Goal: Task Accomplishment & Management: Manage account settings

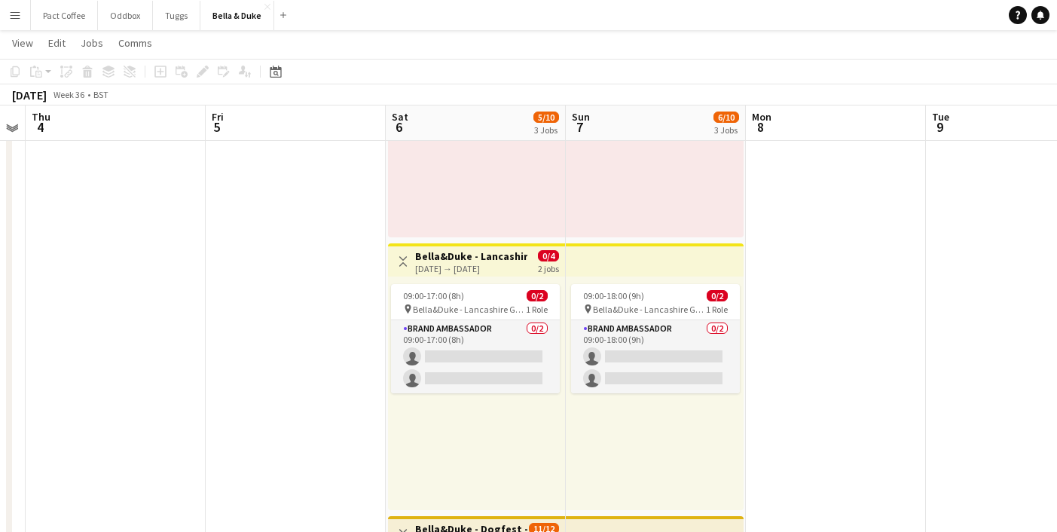
scroll to position [277, 0]
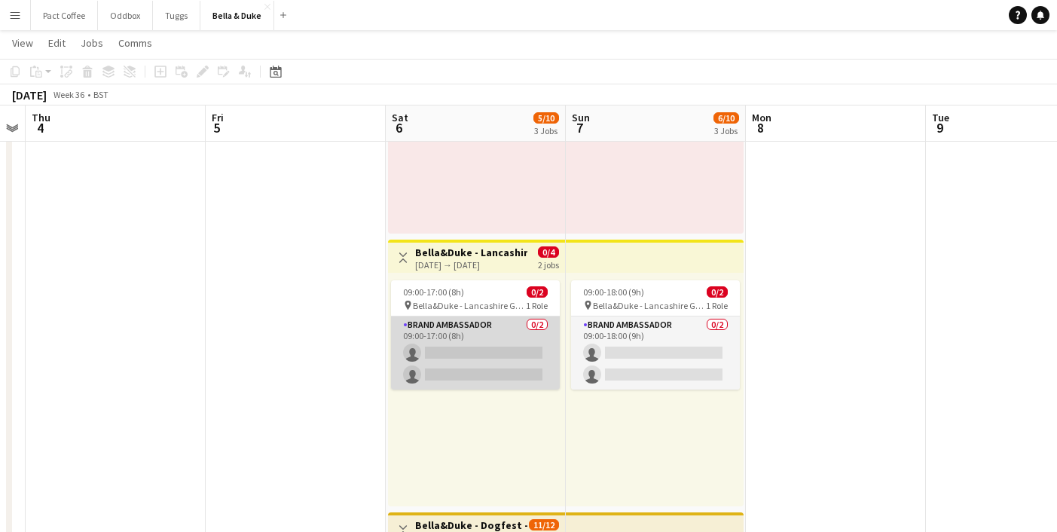
click at [484, 353] on app-card-role "Brand Ambassador 0/2 09:00-17:00 (8h) single-neutral-actions single-neutral-act…" at bounding box center [475, 352] width 169 height 73
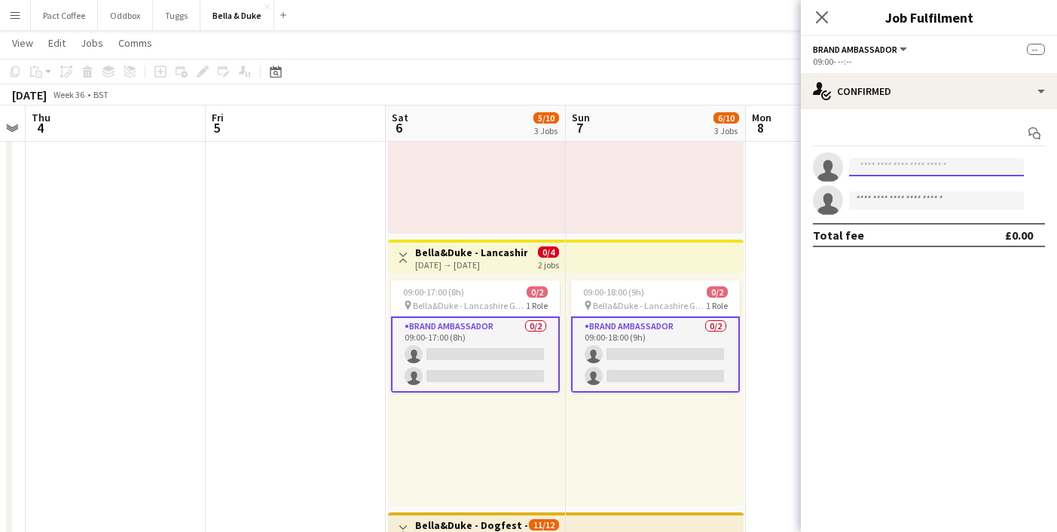
click at [878, 173] on input at bounding box center [936, 167] width 175 height 18
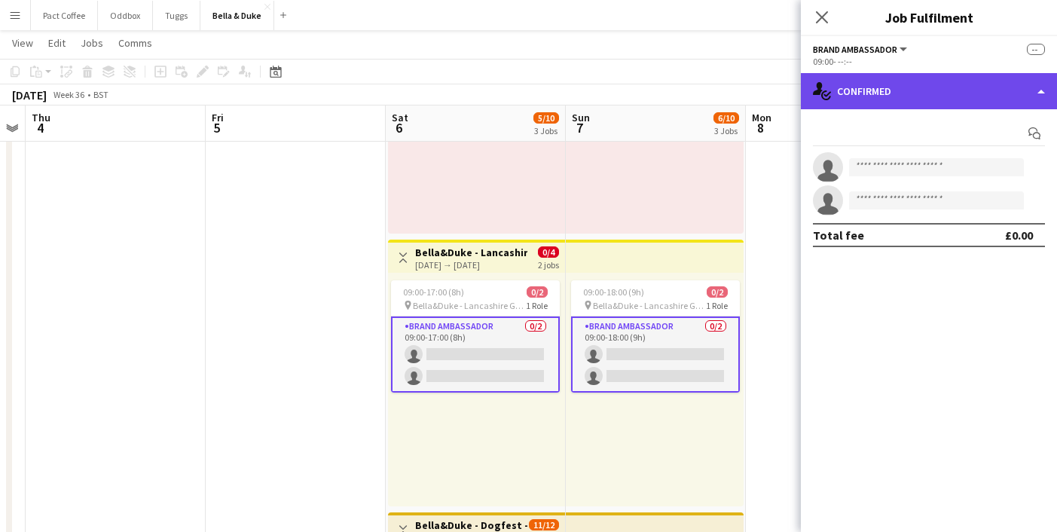
click at [931, 91] on div "single-neutral-actions-check-2 Confirmed" at bounding box center [929, 91] width 256 height 36
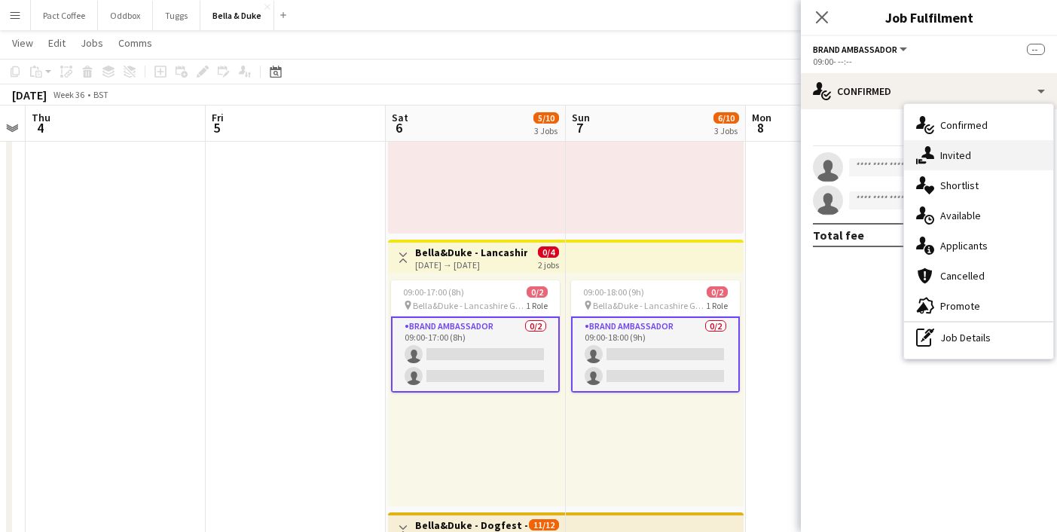
click at [958, 154] on span "Invited" at bounding box center [955, 155] width 31 height 14
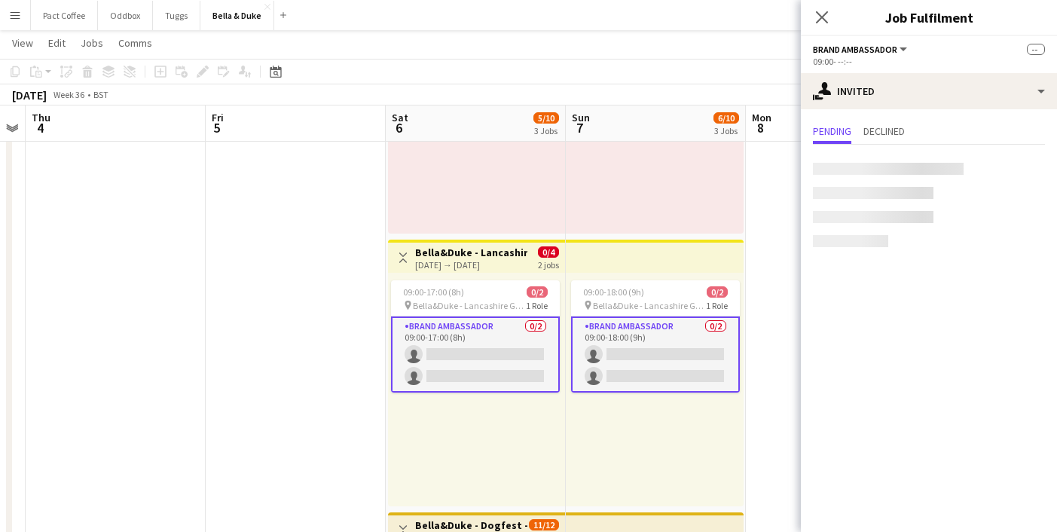
click at [459, 351] on app-card-role "Brand Ambassador 0/2 09:00-17:00 (8h) single-neutral-actions single-neutral-act…" at bounding box center [475, 354] width 169 height 76
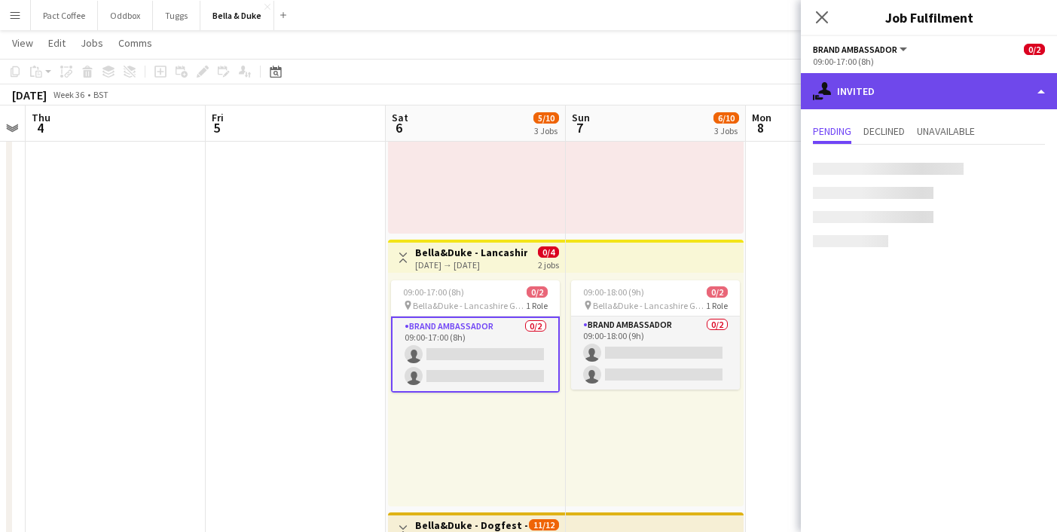
click at [874, 97] on div "single-neutral-actions-share-1 Invited" at bounding box center [929, 91] width 256 height 36
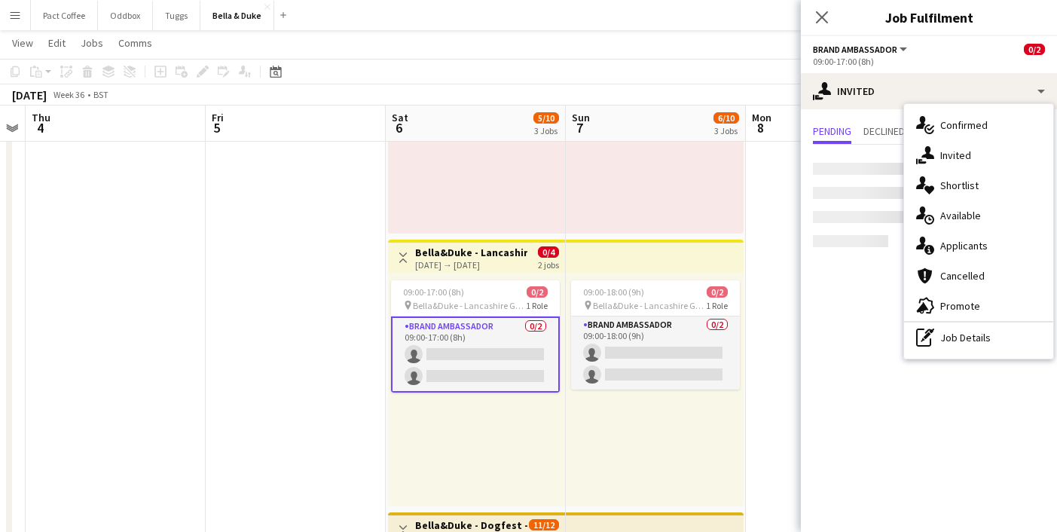
click at [507, 255] on h3 "Bella&Duke - Lancashire Game and Country Fair" at bounding box center [471, 253] width 112 height 14
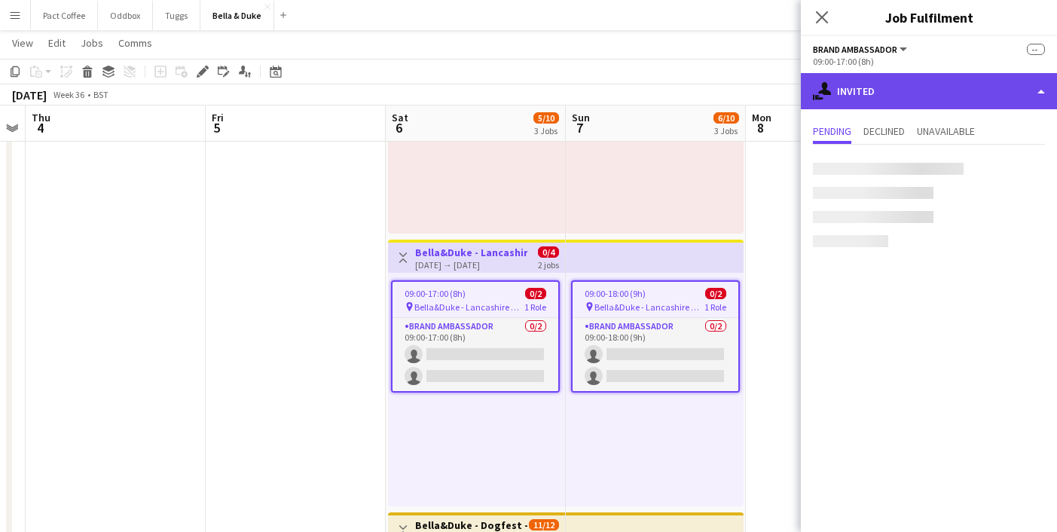
click at [884, 100] on div "single-neutral-actions-share-1 Invited" at bounding box center [929, 91] width 256 height 36
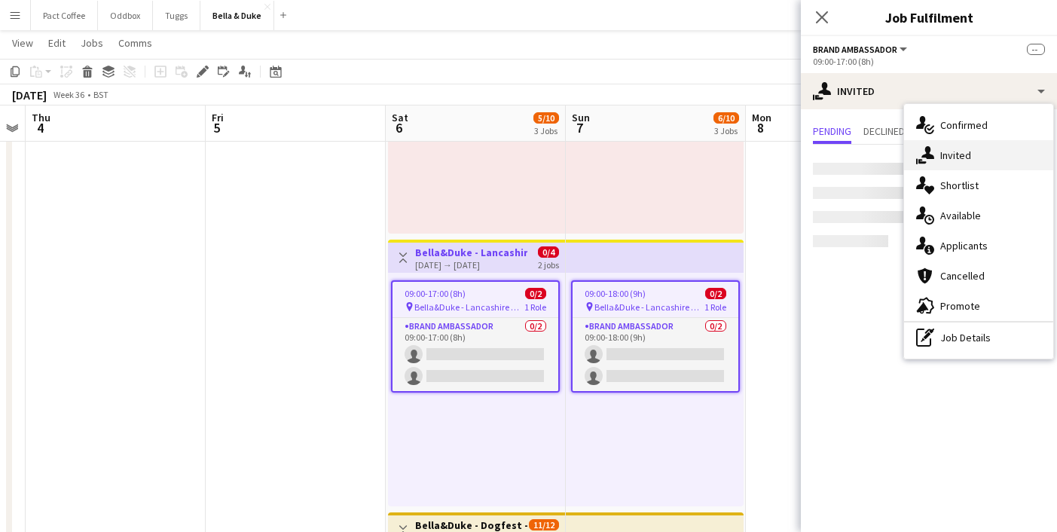
click at [935, 160] on div "single-neutral-actions-share-1 Invited" at bounding box center [978, 155] width 149 height 30
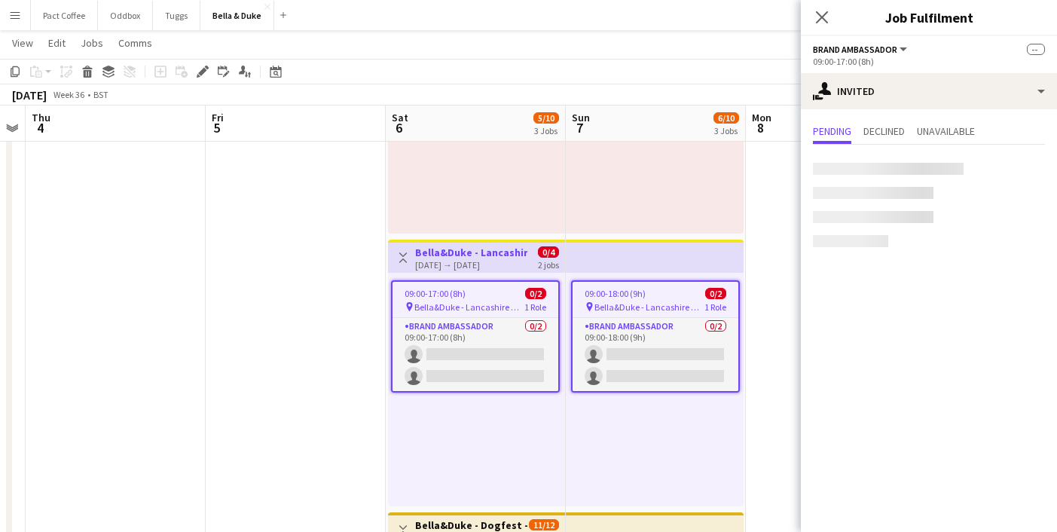
scroll to position [0, 0]
click at [823, 17] on icon at bounding box center [821, 17] width 14 height 14
